Goal: Check status: Check status

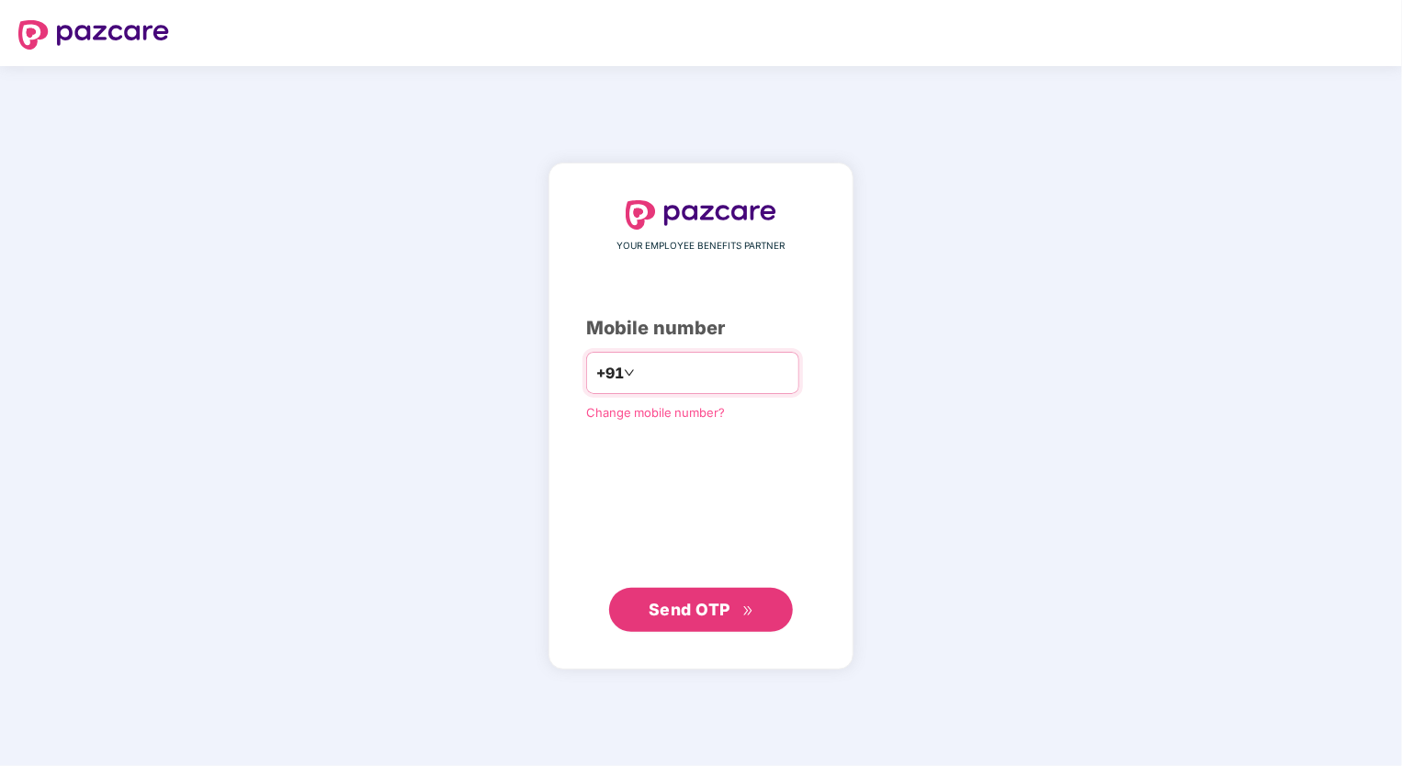
click at [690, 382] on input "number" at bounding box center [714, 372] width 151 height 29
click at [711, 619] on span "Send OTP" at bounding box center [702, 610] width 106 height 26
click at [711, 619] on span "Send OTP" at bounding box center [702, 609] width 106 height 26
click at [639, 369] on input "**********" at bounding box center [714, 372] width 151 height 29
type input "**********"
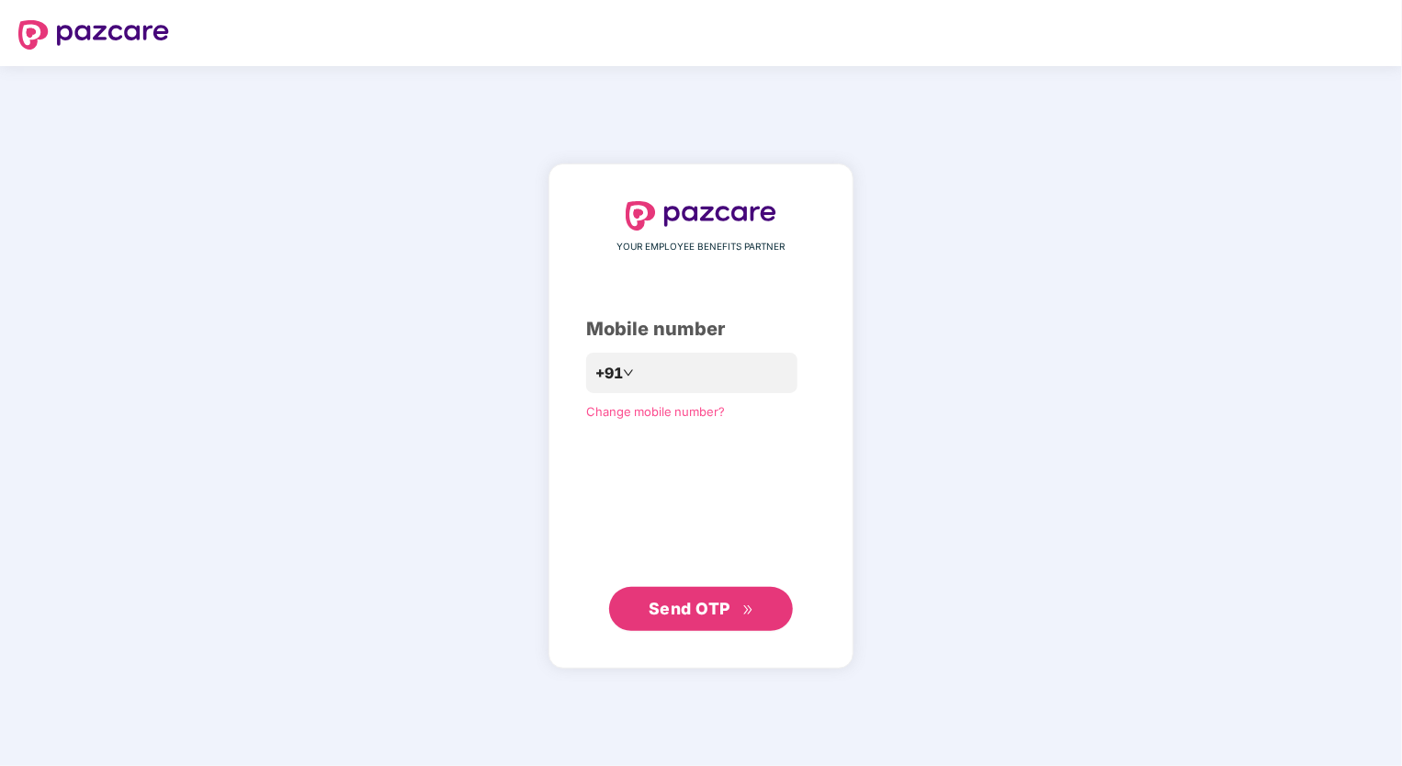
click at [671, 611] on span "Send OTP" at bounding box center [690, 608] width 82 height 19
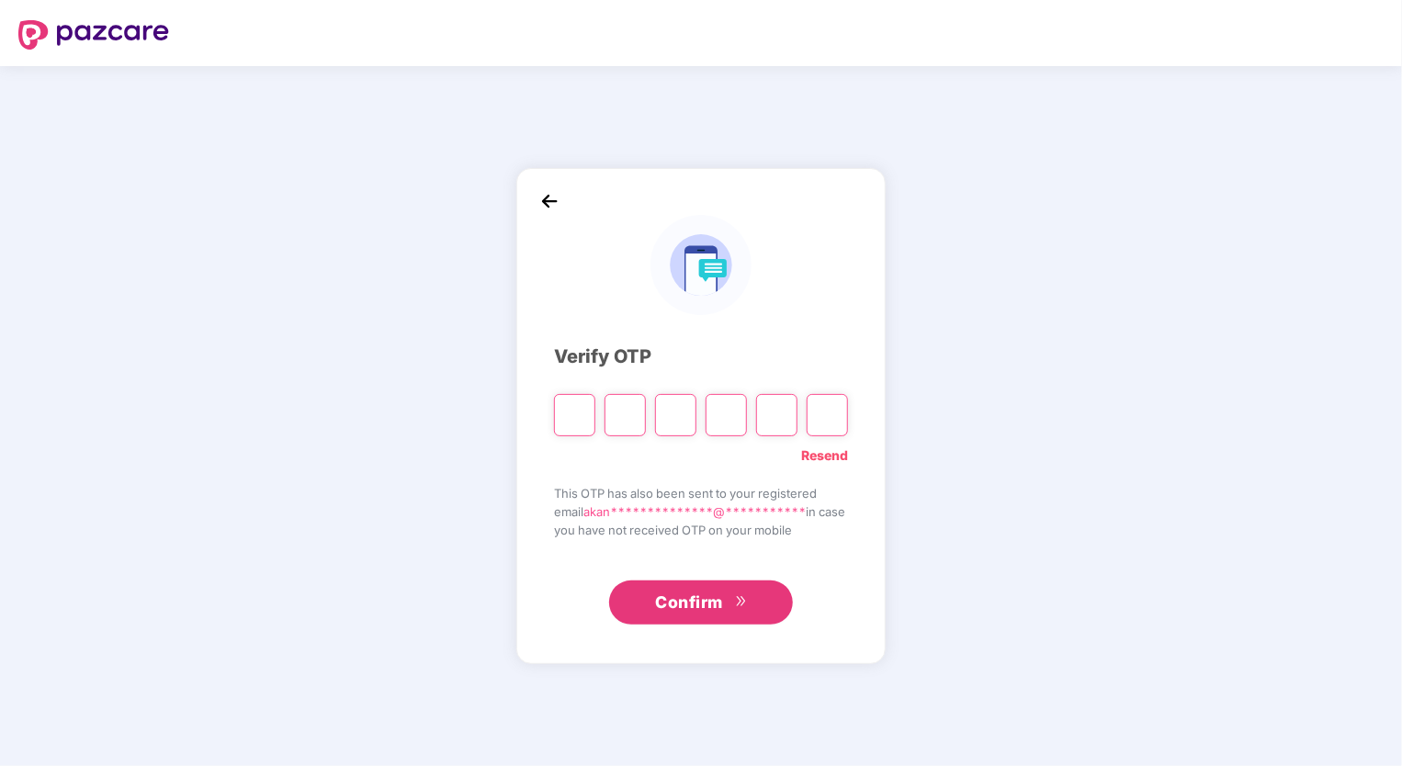
type input "*"
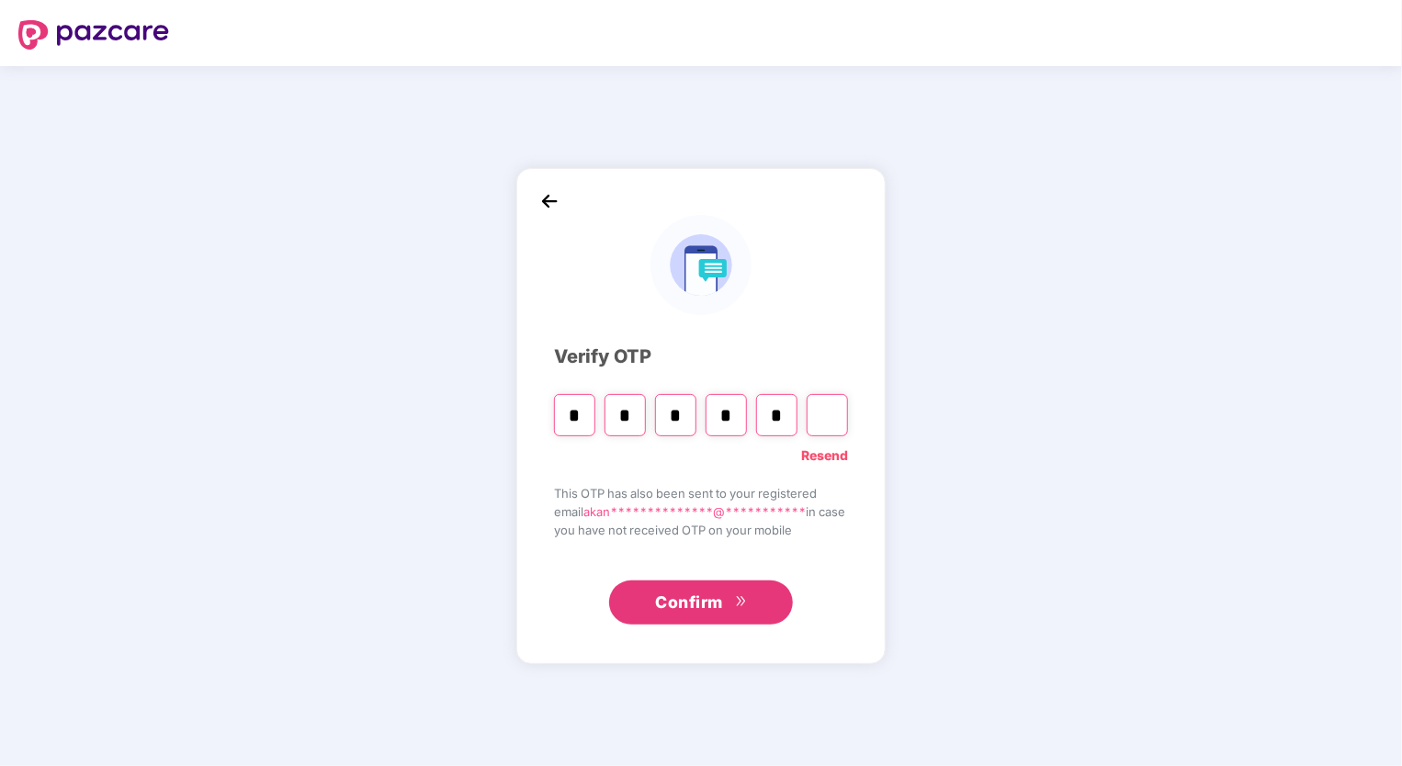
type input "*"
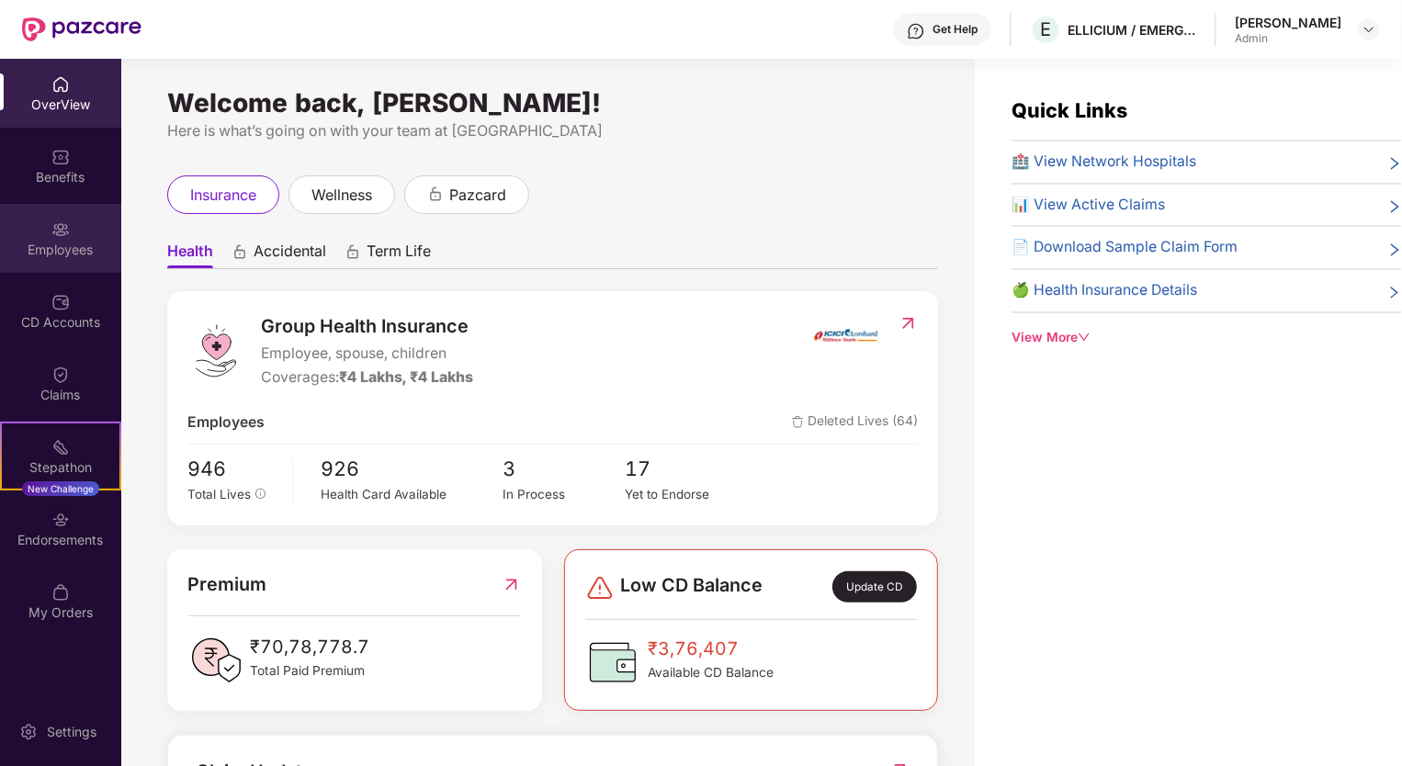
click at [59, 252] on div "Employees" at bounding box center [60, 250] width 121 height 18
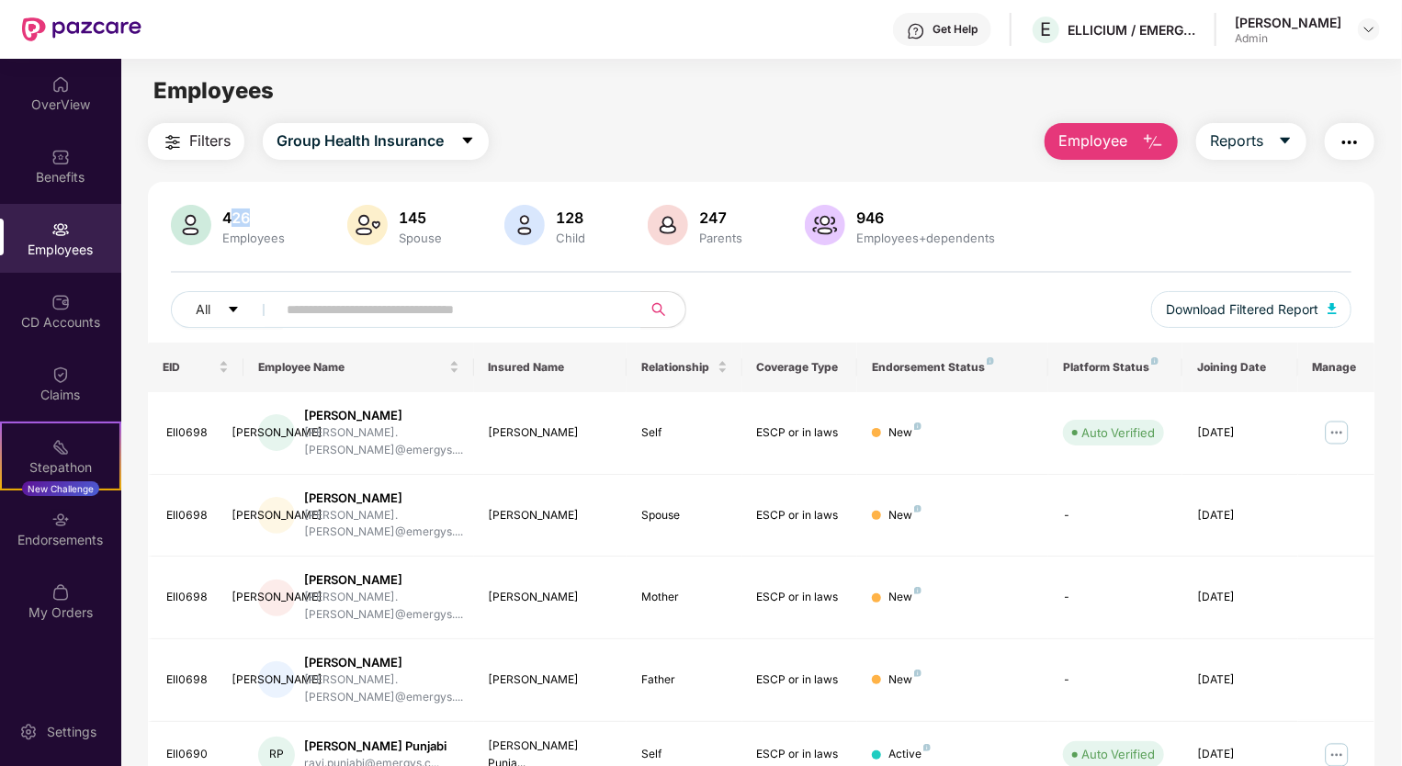
drag, startPoint x: 230, startPoint y: 215, endPoint x: 291, endPoint y: 212, distance: 61.6
click at [291, 212] on div "426 Employees 145 Spouse 128 Child 247 Parents 946 Employees+dependents" at bounding box center [761, 227] width 1181 height 44
click at [750, 88] on div "Employees" at bounding box center [761, 91] width 1280 height 35
click at [1370, 31] on img at bounding box center [1369, 29] width 15 height 15
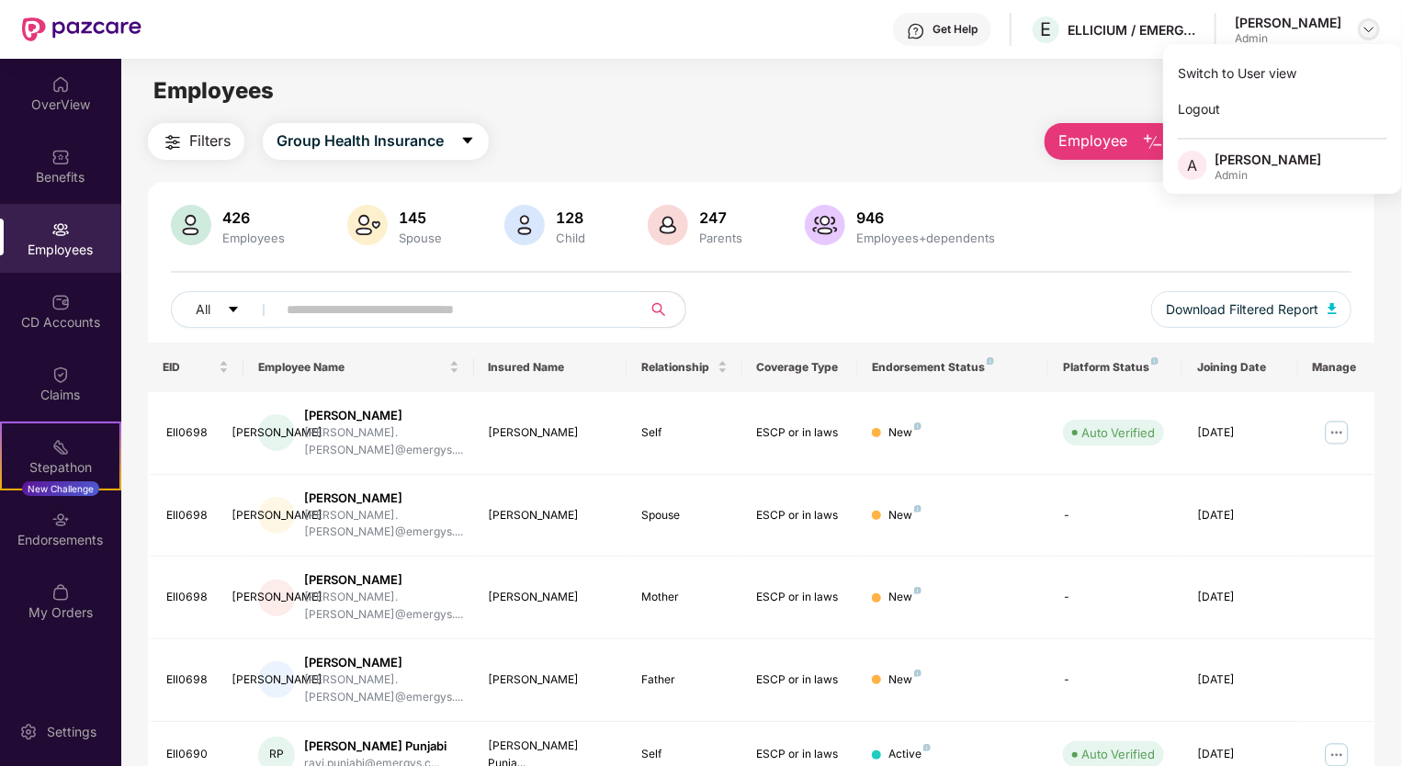
click at [1368, 31] on img at bounding box center [1369, 29] width 15 height 15
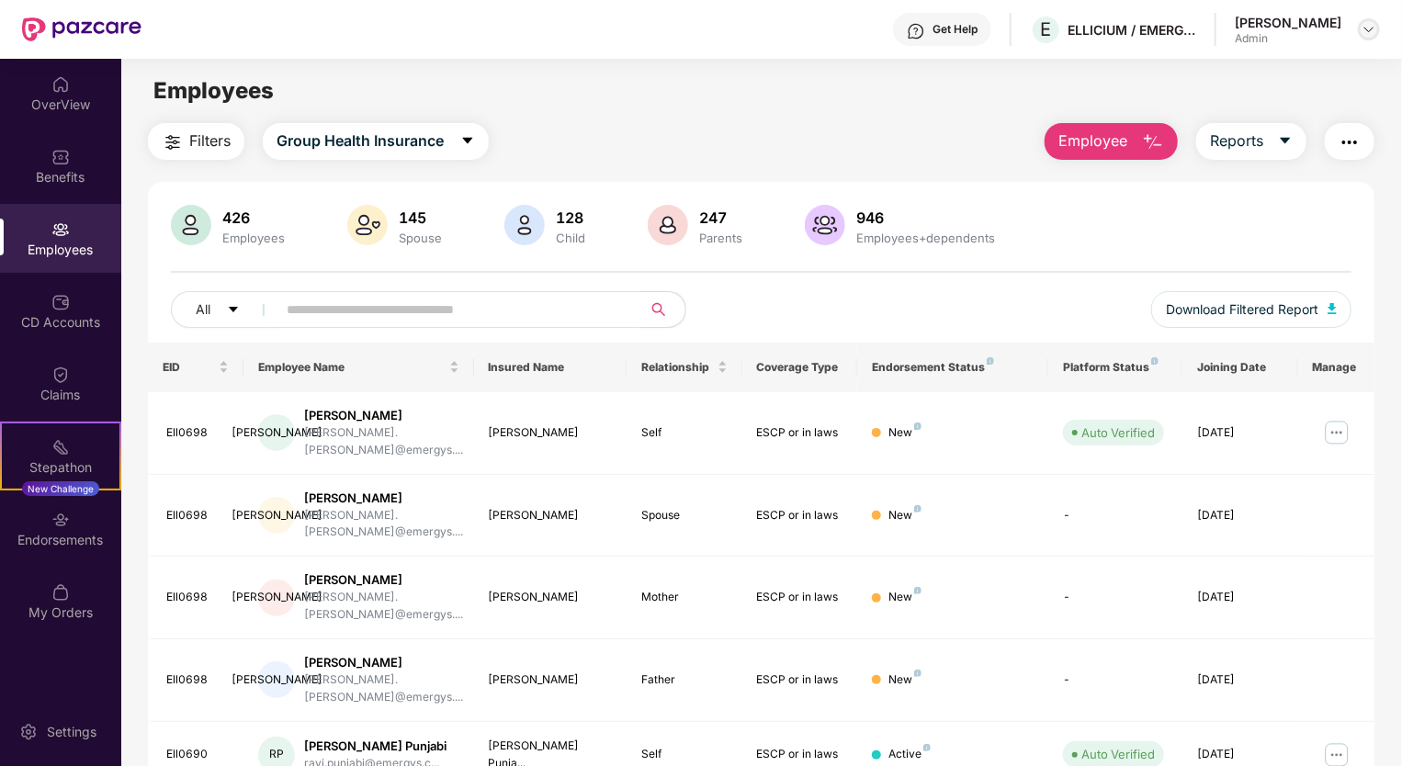
click at [1360, 21] on div "Akanksha Kondpalle Admin" at bounding box center [1307, 30] width 145 height 32
click at [1371, 28] on img at bounding box center [1369, 29] width 15 height 15
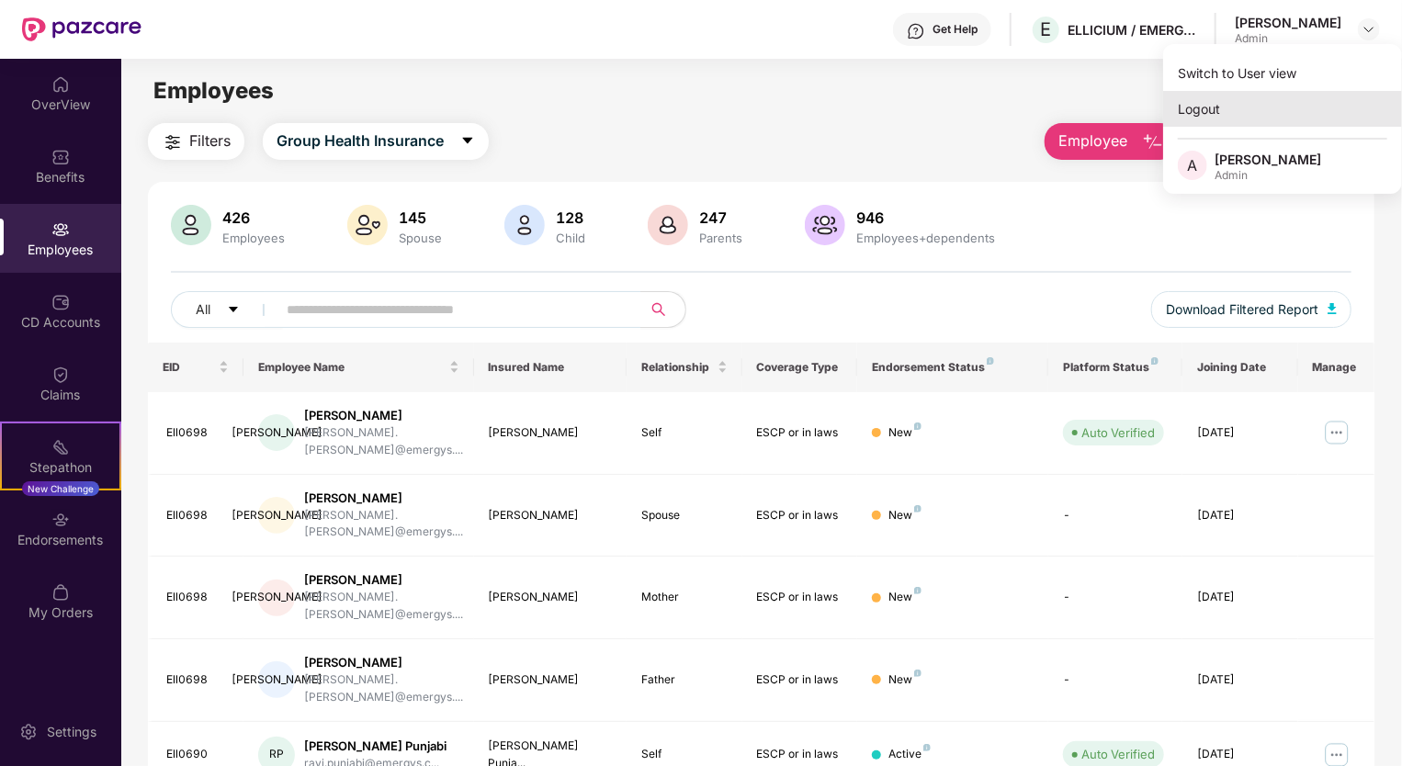
click at [1196, 112] on div "Logout" at bounding box center [1282, 109] width 239 height 36
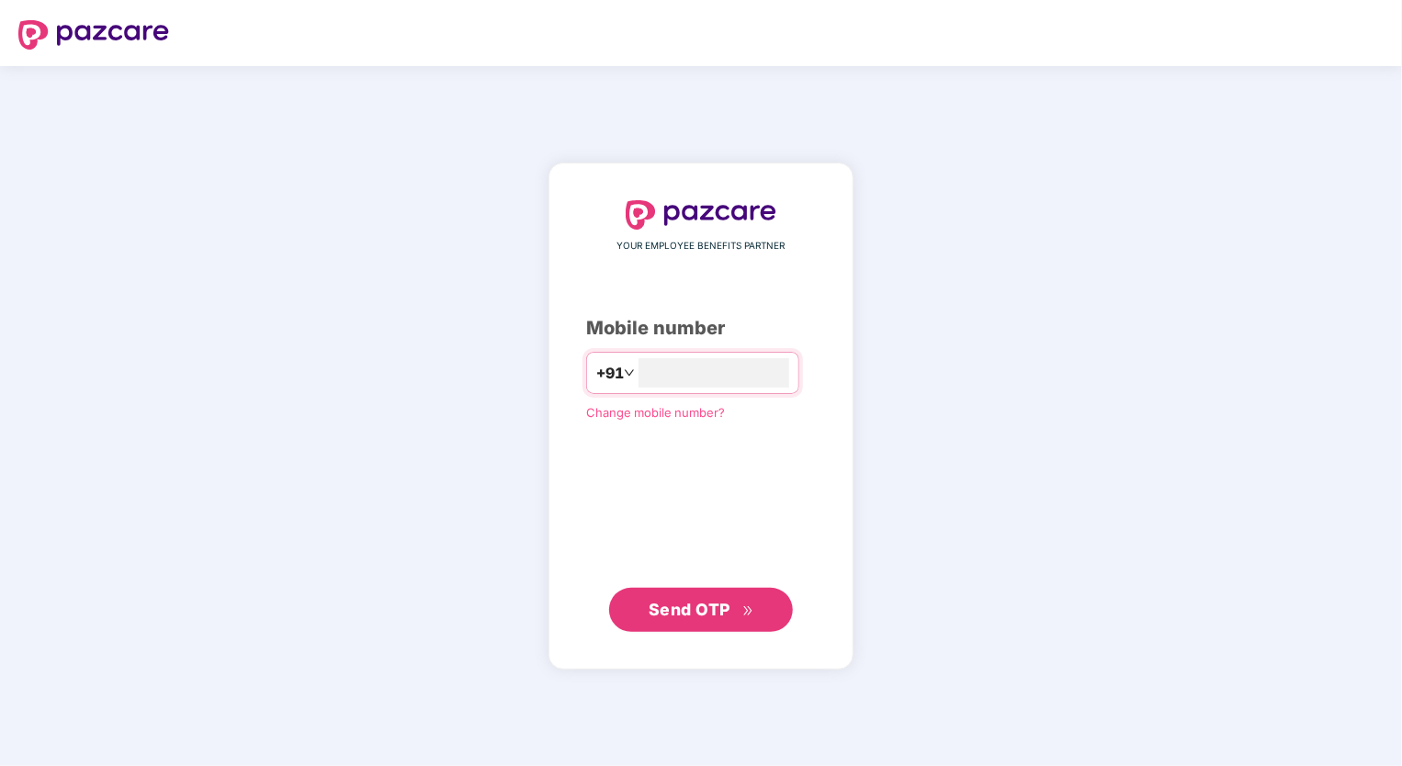
type input "**********"
click at [668, 611] on span "Send OTP" at bounding box center [690, 608] width 82 height 19
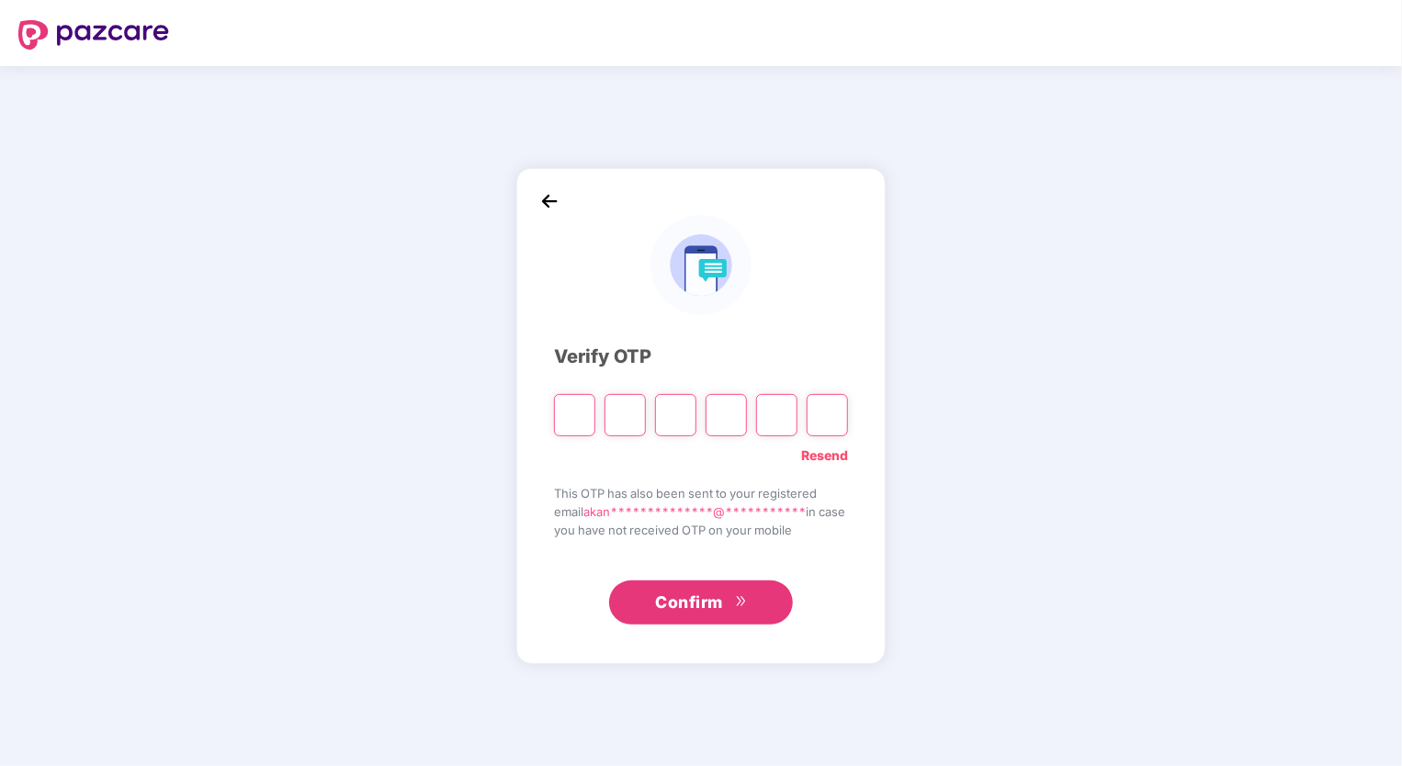
type input "*"
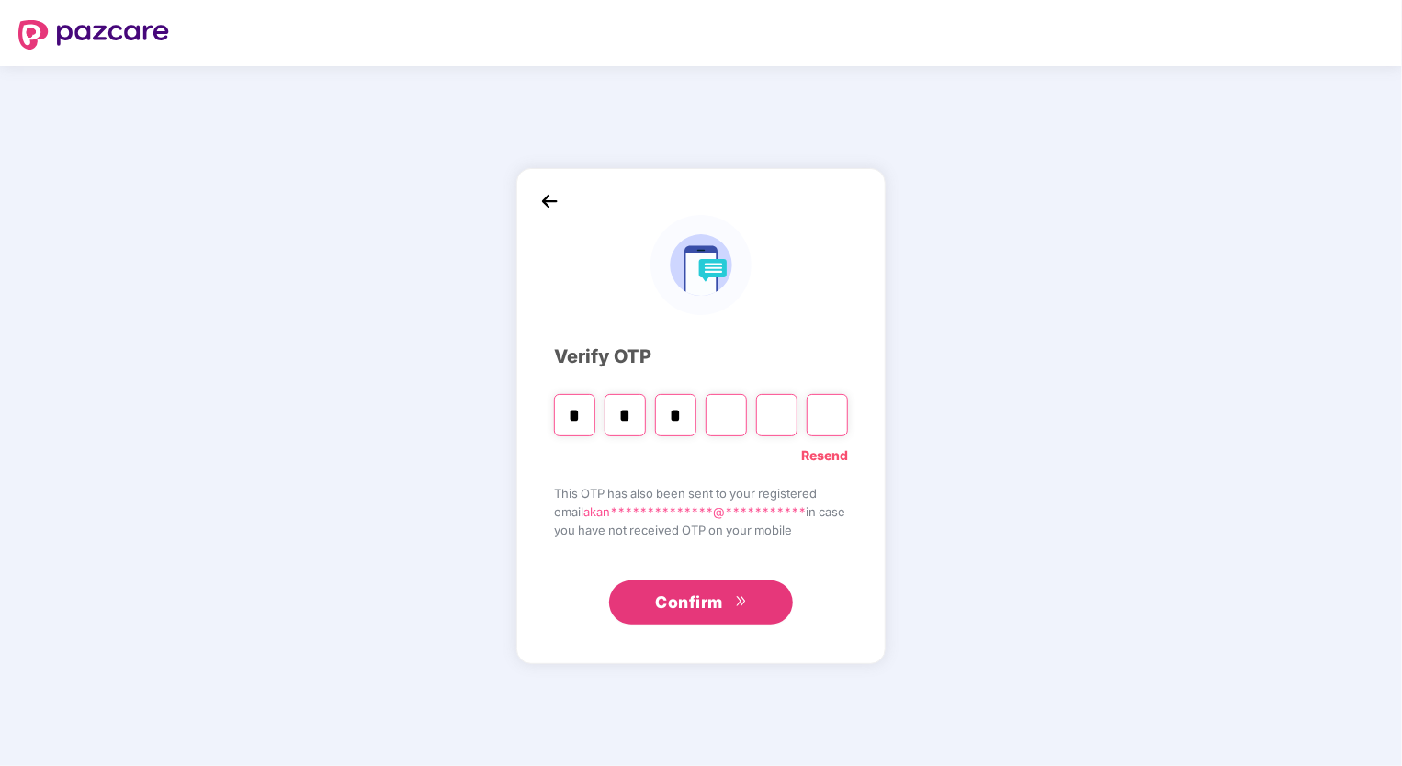
type input "*"
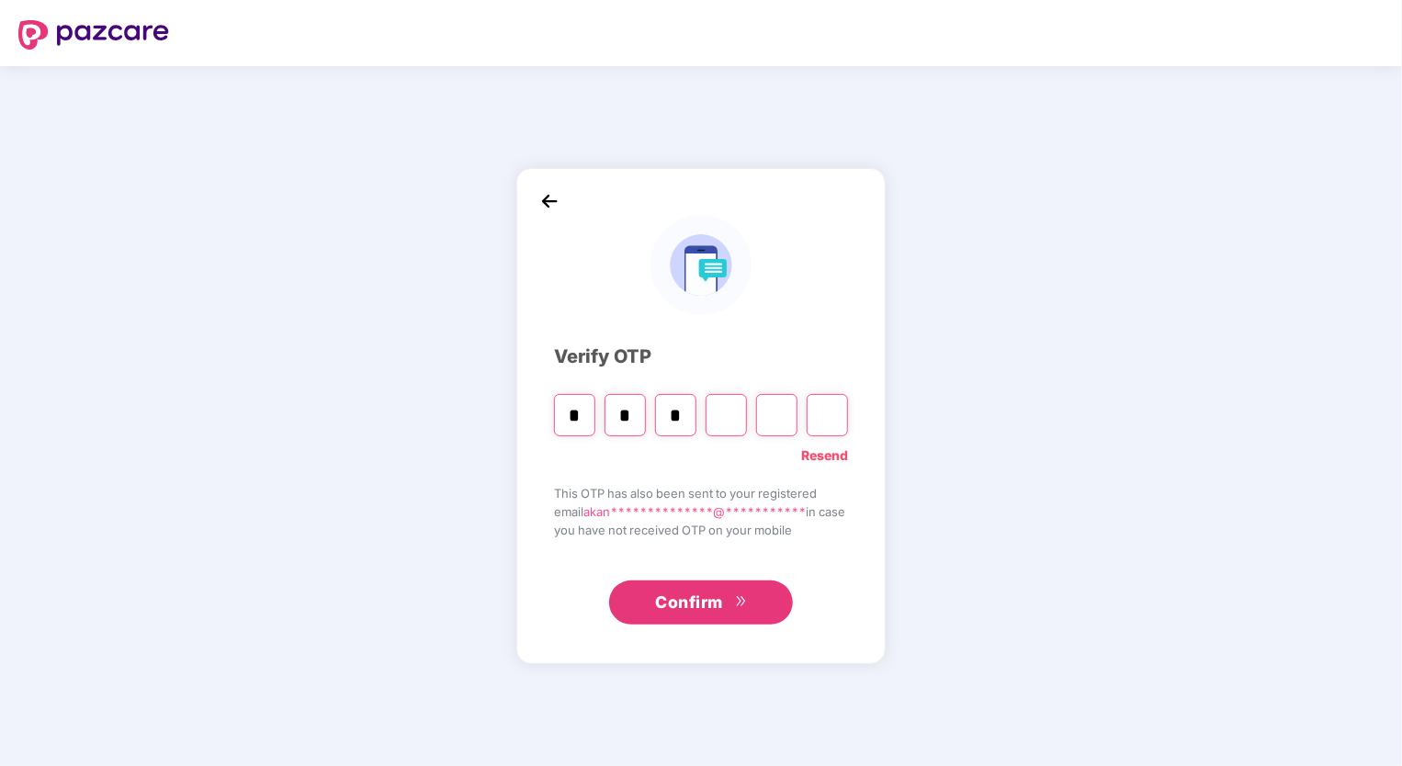
type input "*"
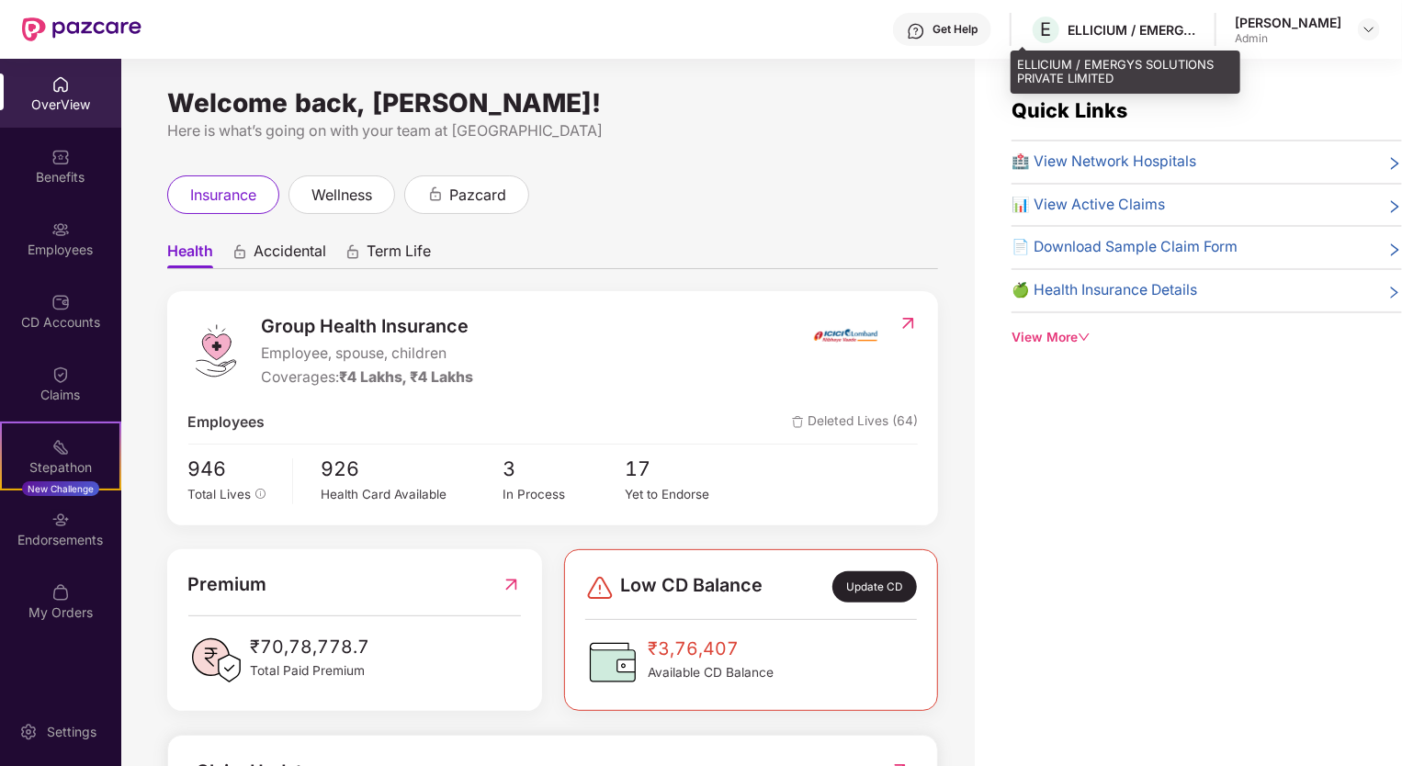
click at [1073, 31] on div "ELLICIUM / EMERGYS SOLUTIONS PRIVATE LIMITED" at bounding box center [1132, 29] width 129 height 17
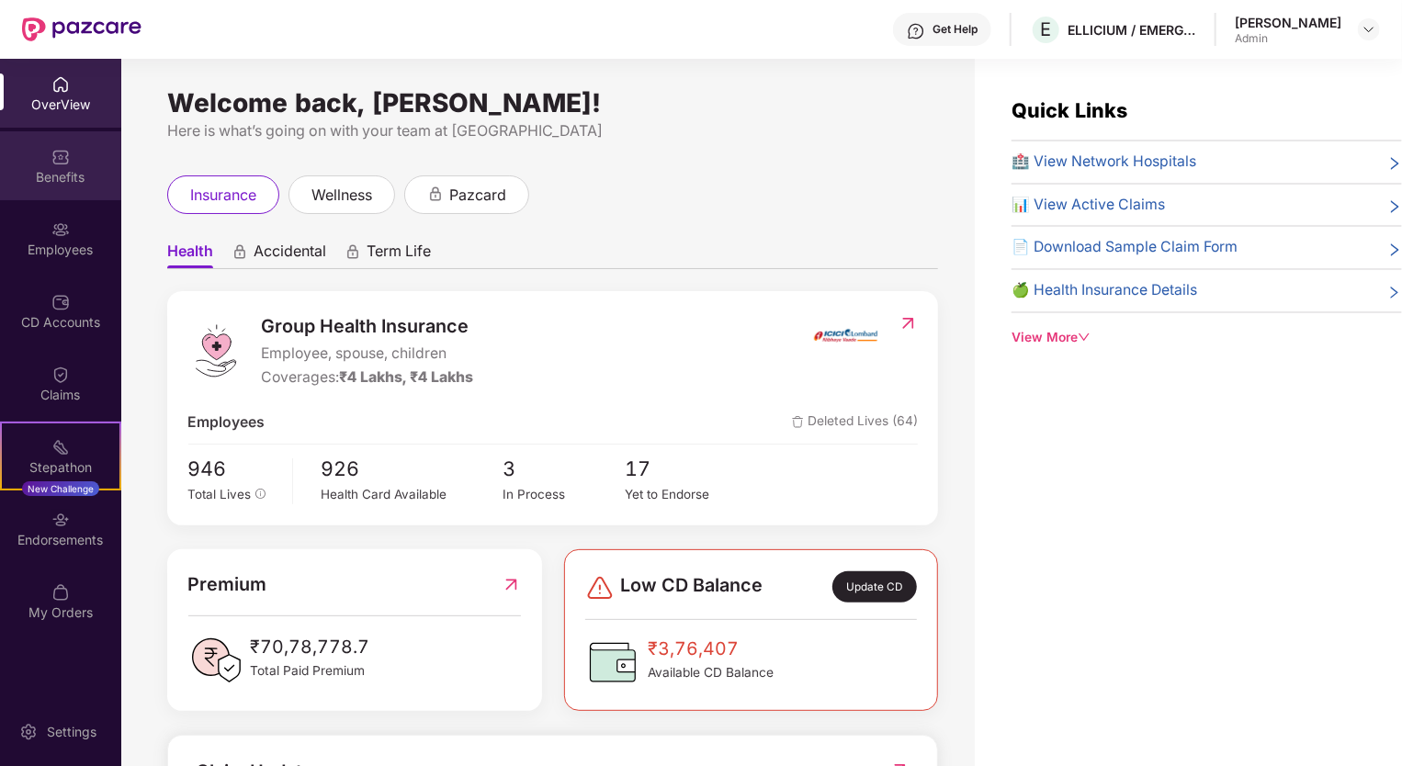
click at [81, 178] on div "Benefits" at bounding box center [60, 177] width 121 height 18
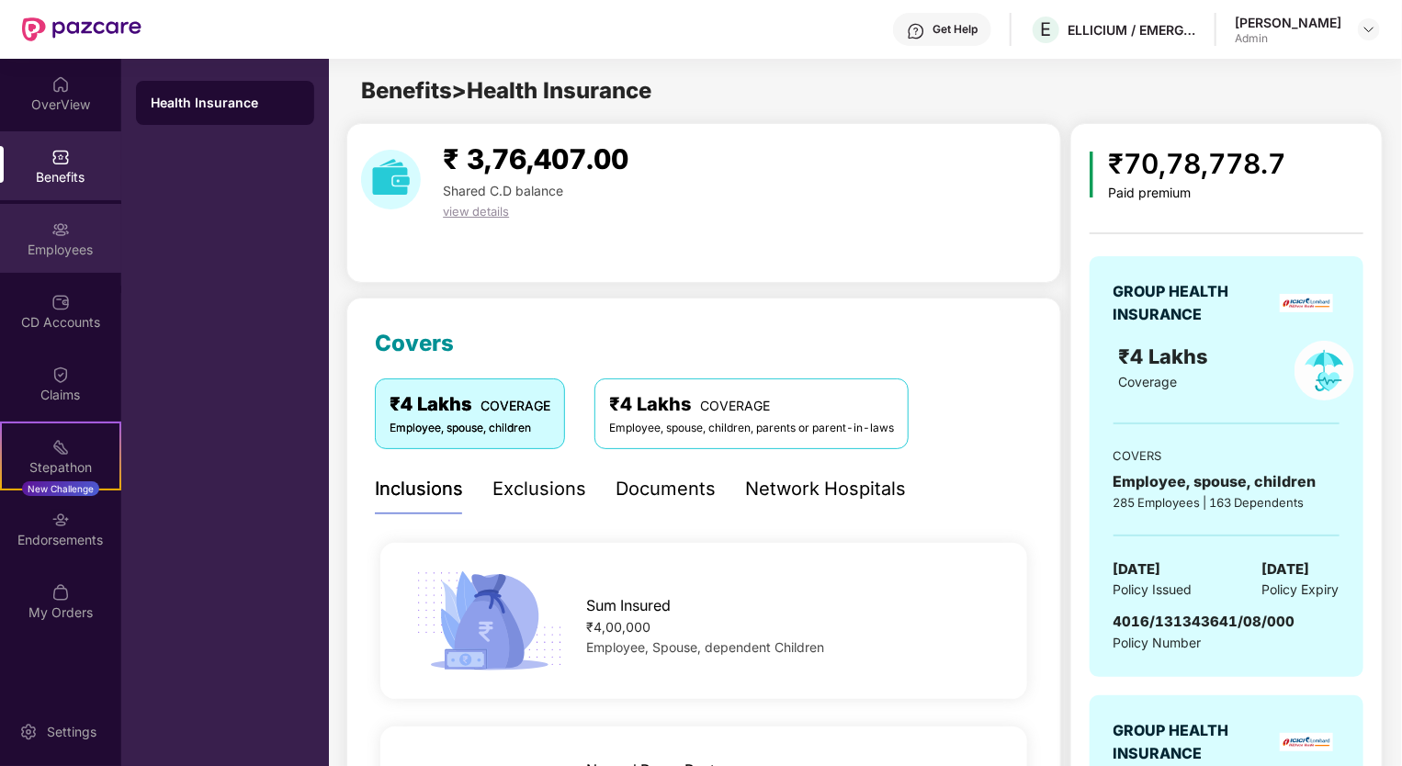
click at [64, 233] on img at bounding box center [60, 230] width 18 height 18
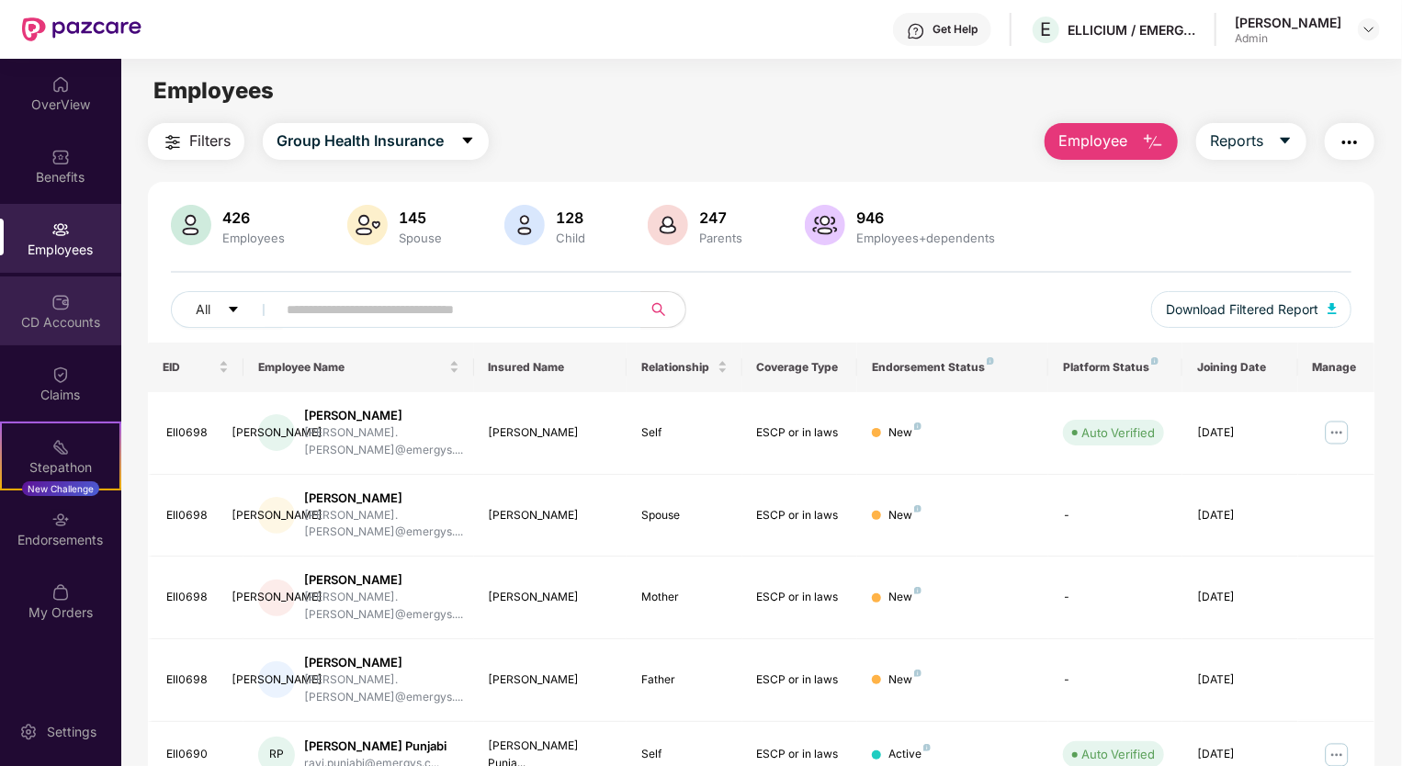
click at [61, 300] on img at bounding box center [60, 302] width 18 height 18
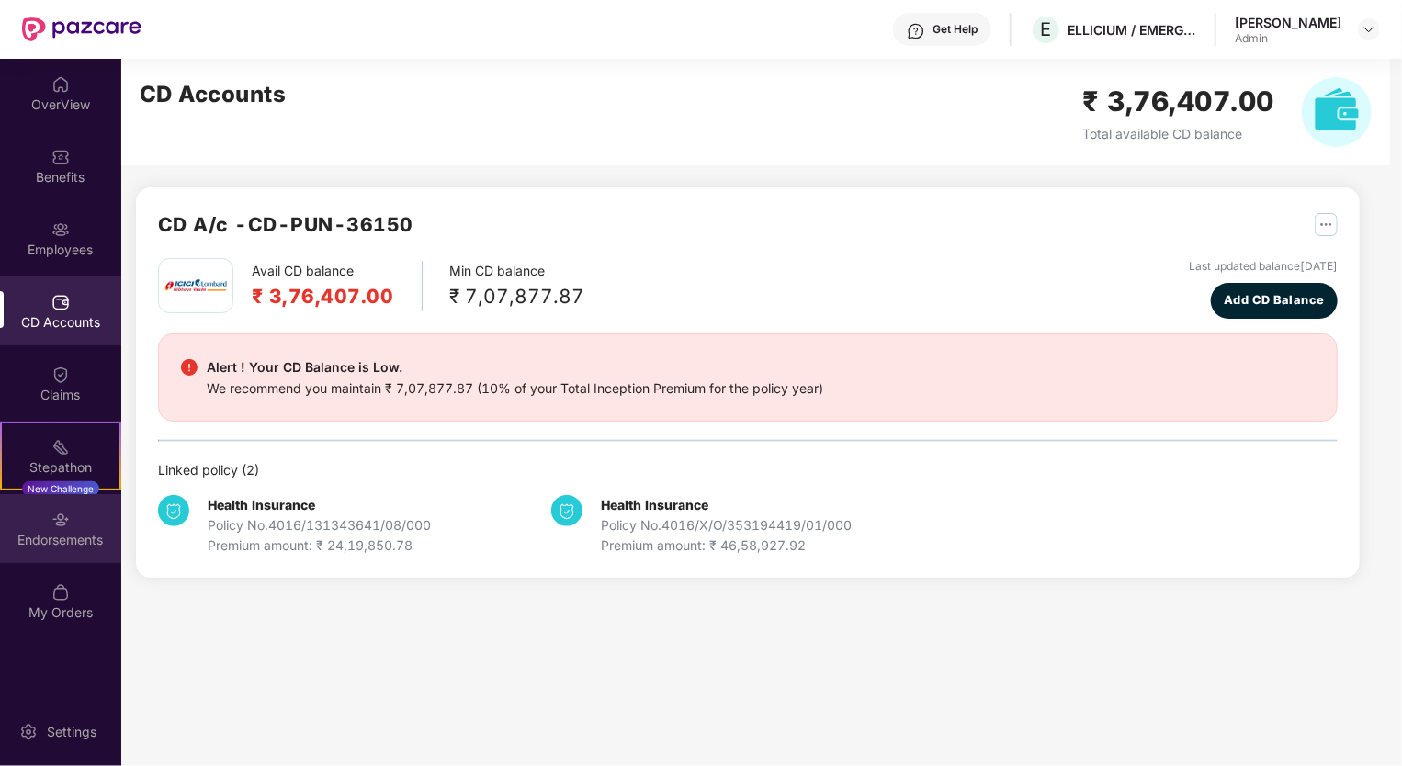
click at [55, 525] on img at bounding box center [60, 520] width 18 height 18
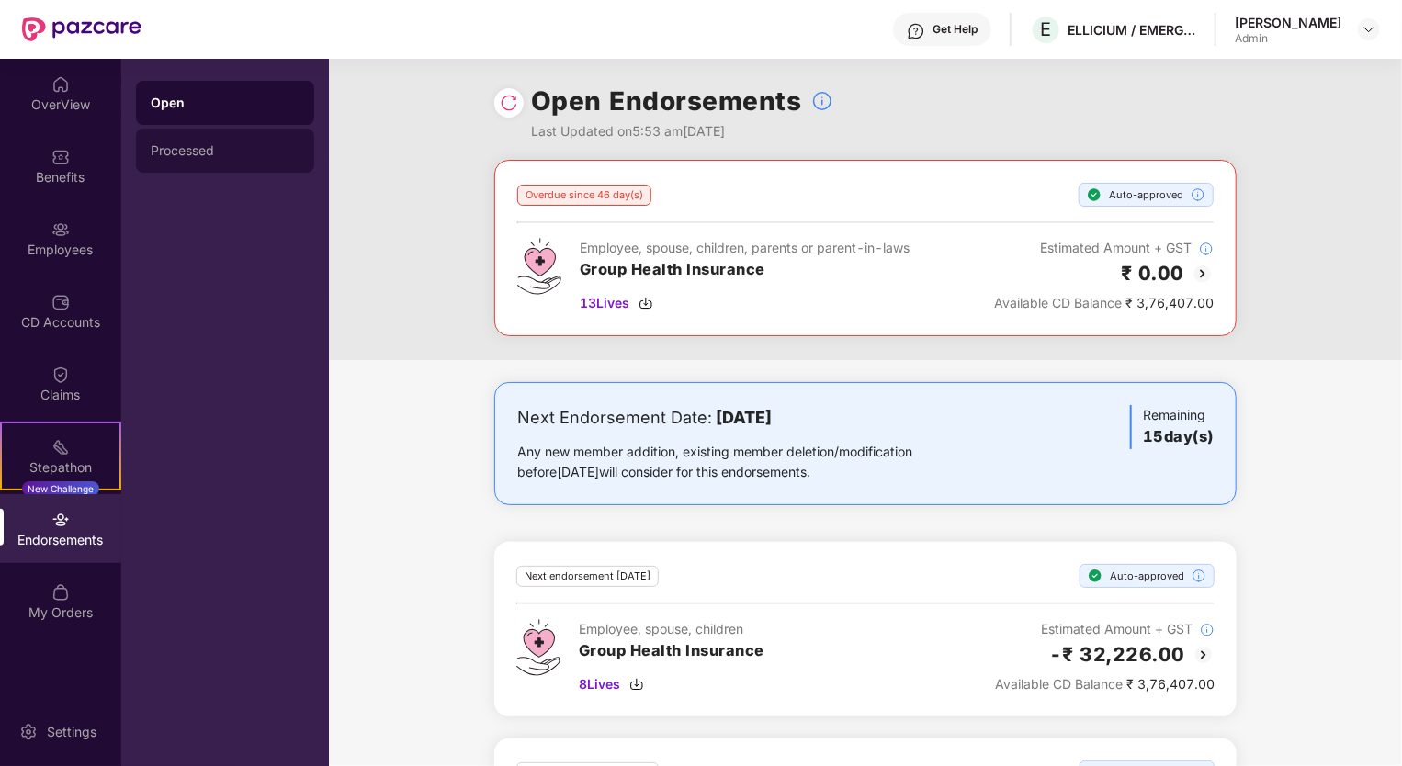
click at [184, 156] on div "Processed" at bounding box center [225, 150] width 149 height 15
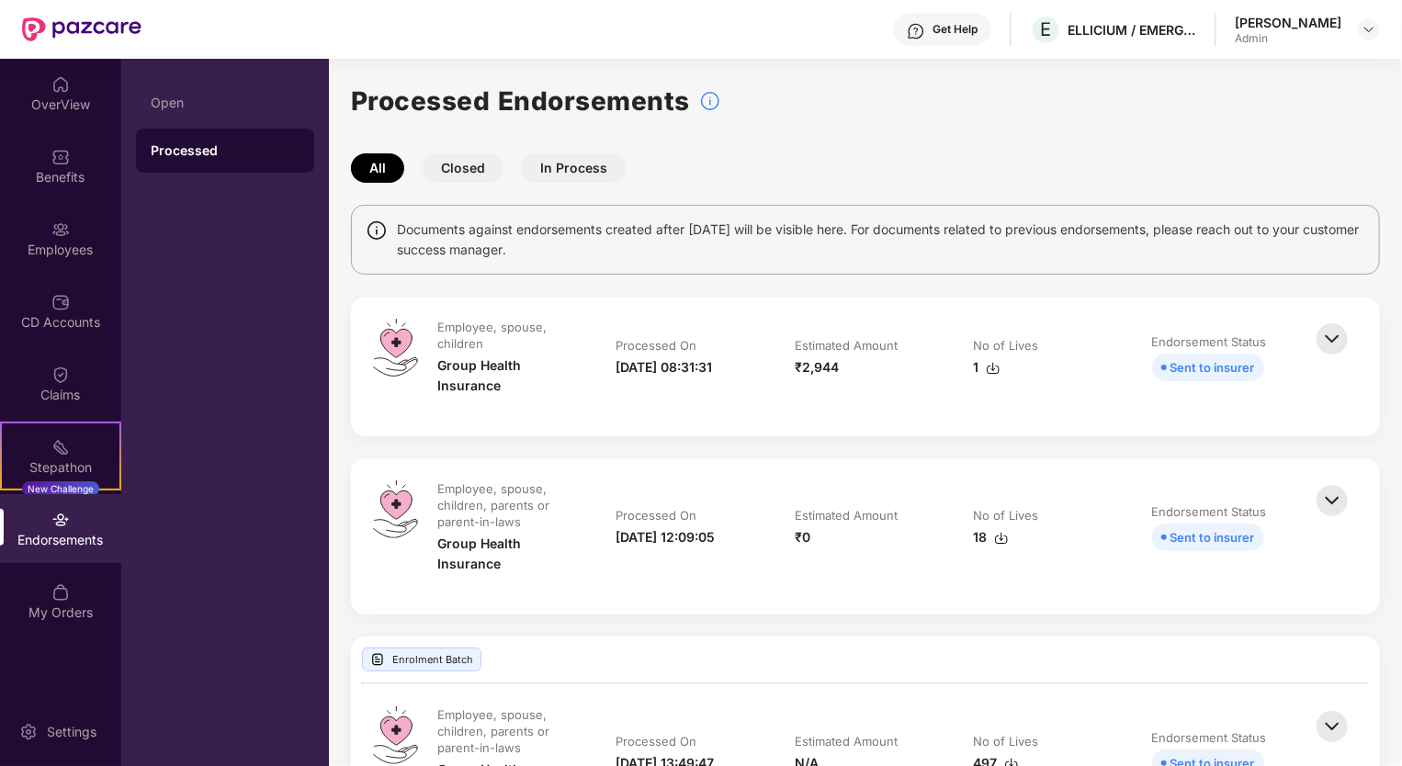
click at [581, 169] on button "In Process" at bounding box center [574, 167] width 104 height 29
click at [988, 378] on td "No of Lives 1" at bounding box center [1044, 367] width 178 height 96
click at [991, 369] on img at bounding box center [993, 368] width 15 height 15
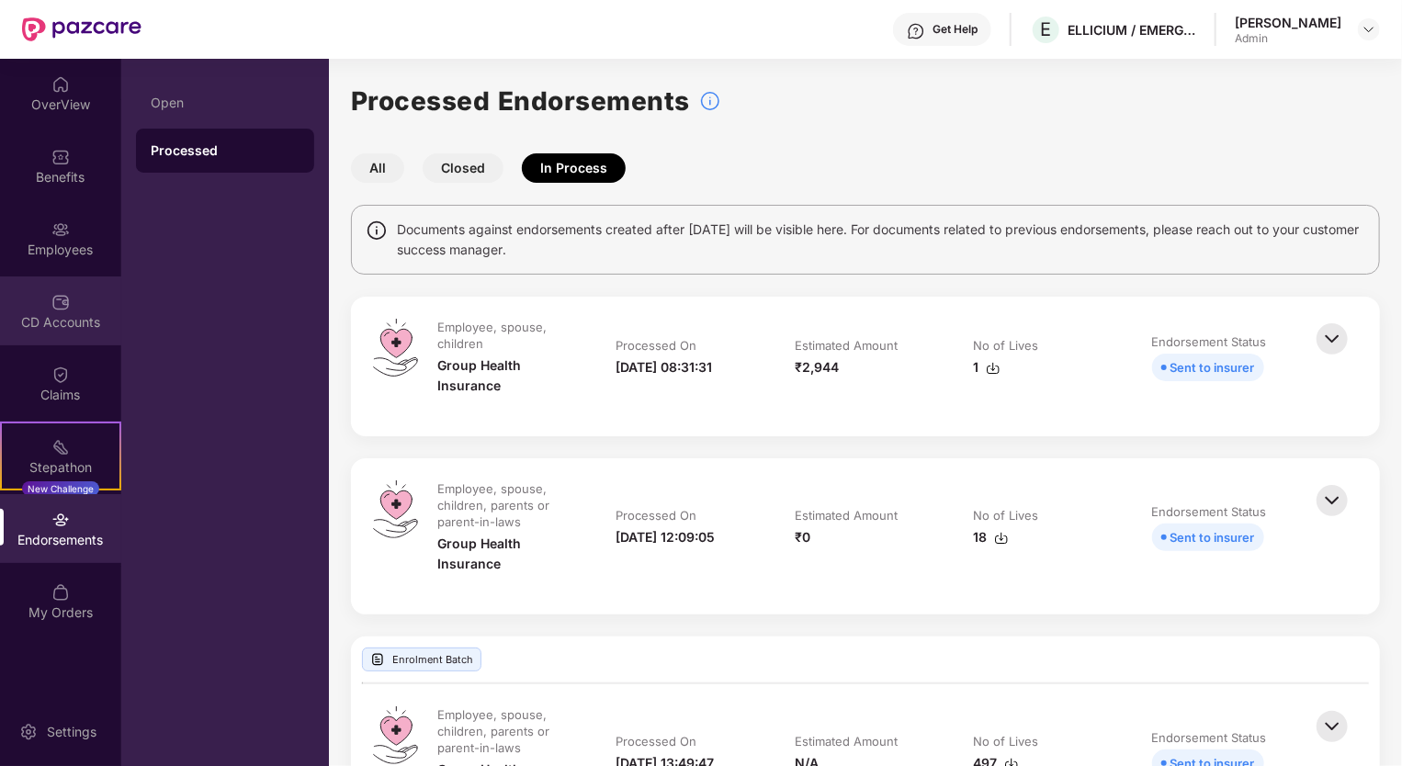
click at [40, 298] on div "CD Accounts" at bounding box center [60, 311] width 121 height 69
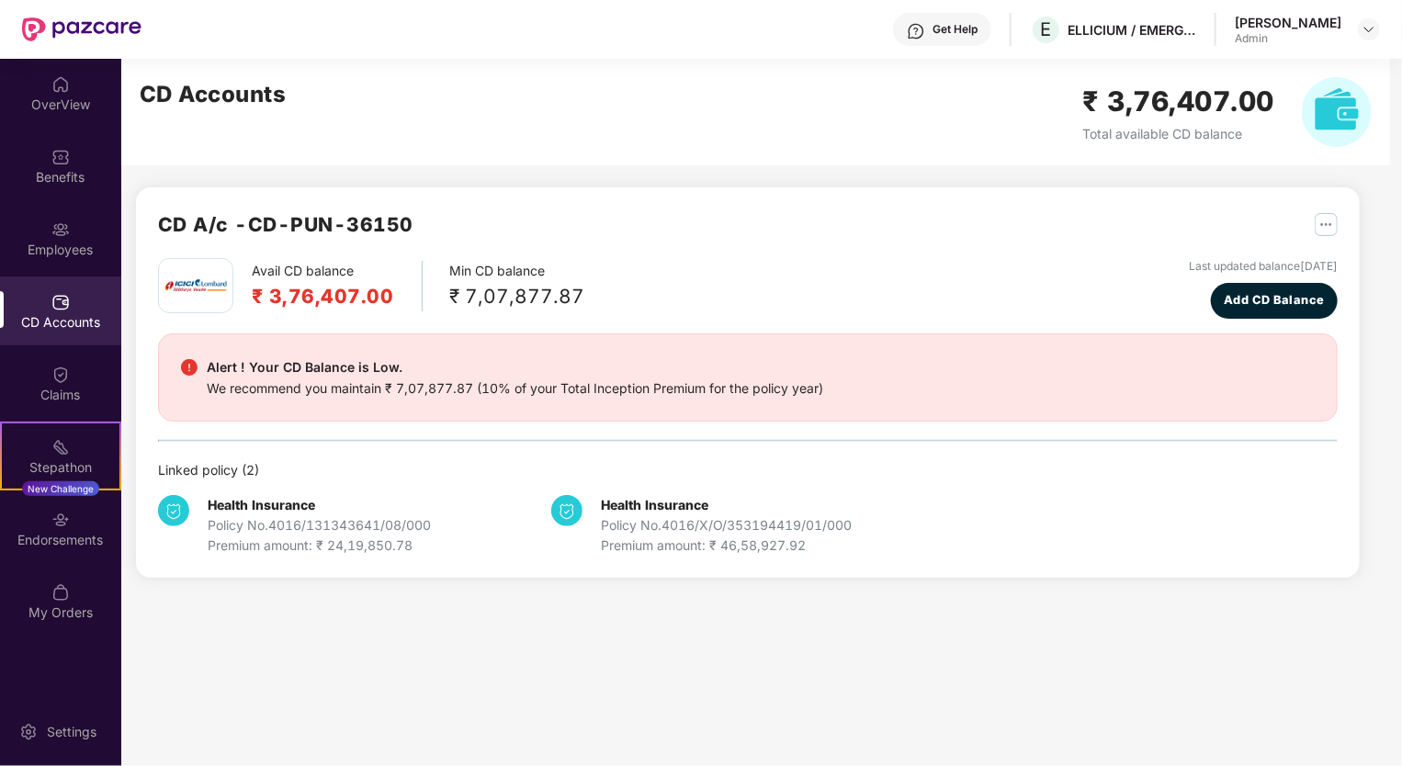
click at [48, 309] on div "CD Accounts" at bounding box center [60, 311] width 121 height 69
click at [1369, 31] on img at bounding box center [1369, 29] width 15 height 15
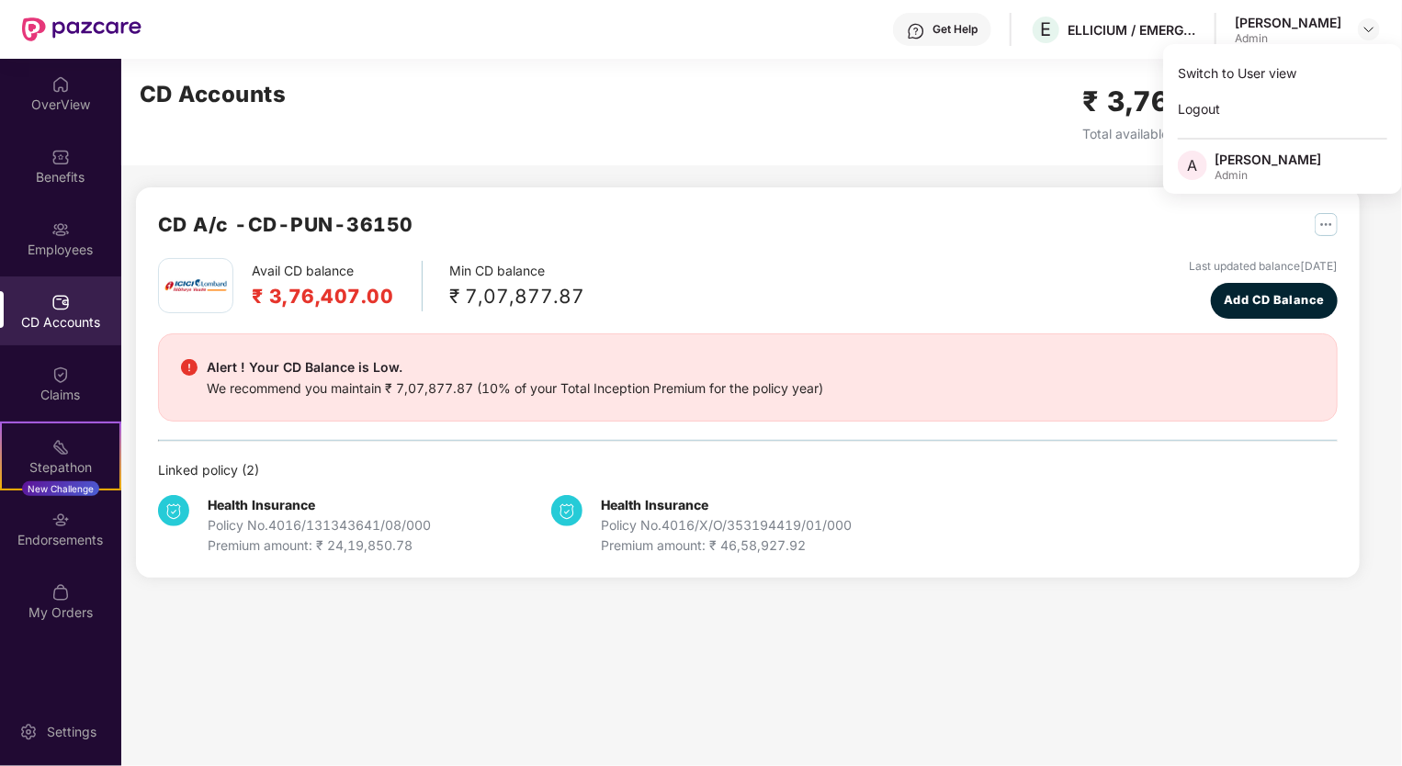
click at [810, 258] on div "Avail CD balance ₹ 3,76,407.00 Min CD balance ₹ 7,07,877.87 Last updated balanc…" at bounding box center [748, 288] width 1180 height 61
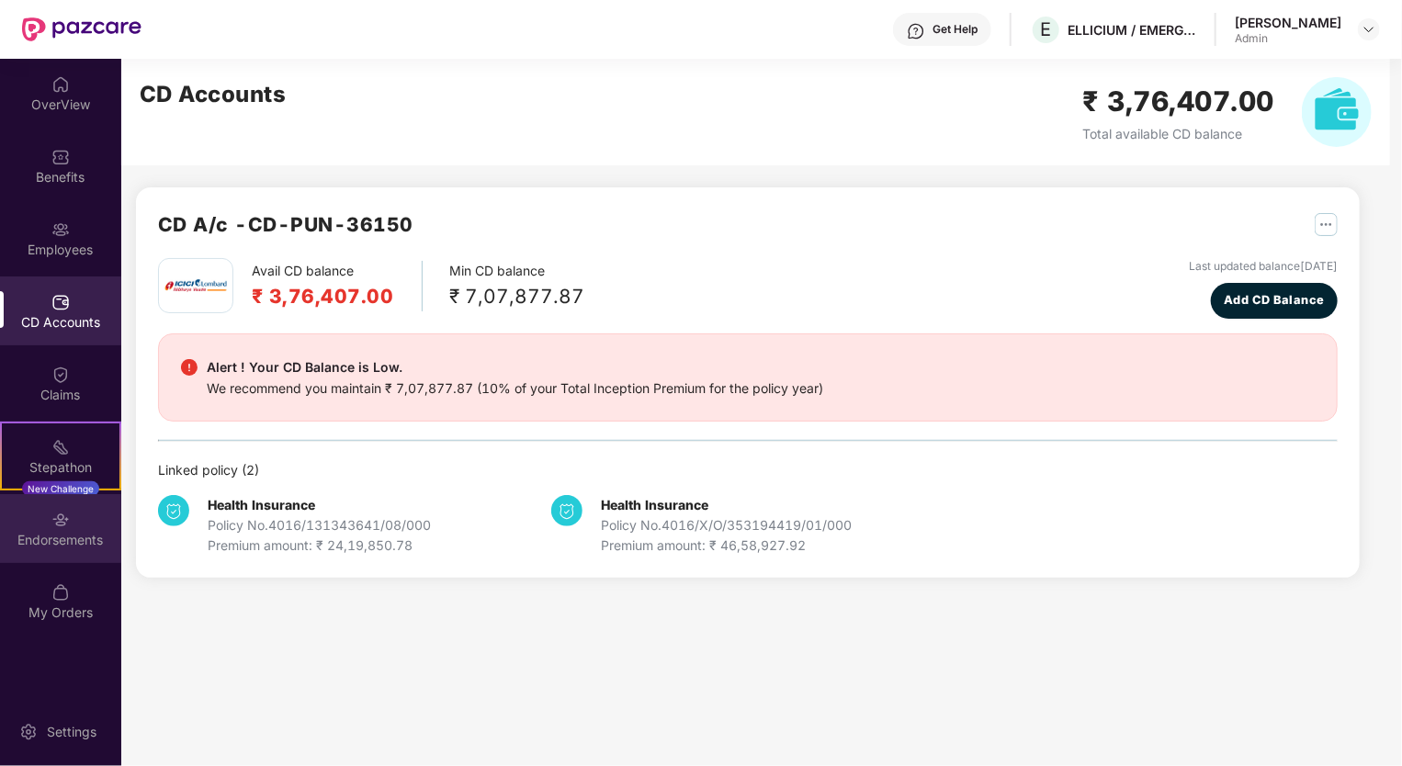
click at [46, 528] on div "Endorsements" at bounding box center [60, 528] width 121 height 69
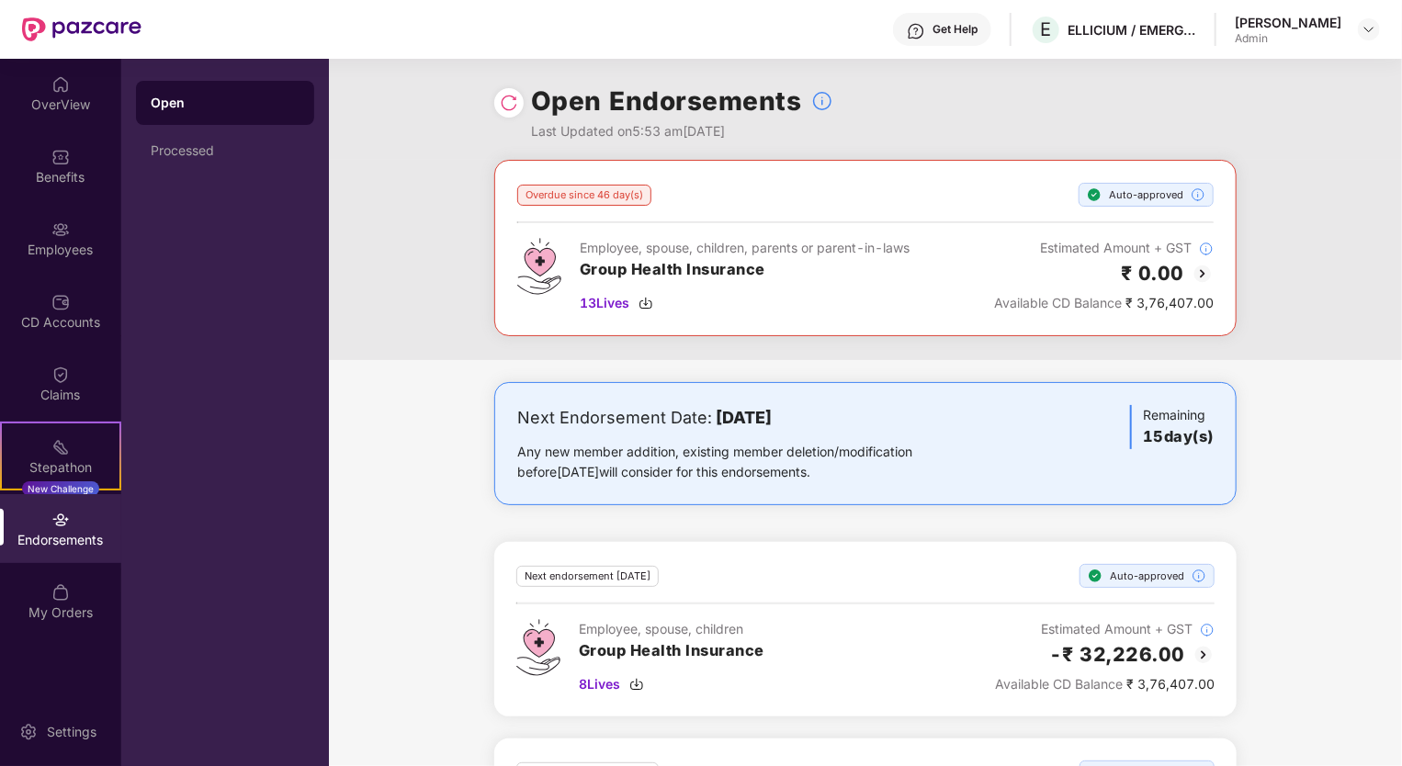
click at [77, 525] on div "Endorsements" at bounding box center [60, 528] width 121 height 69
